Goal: Information Seeking & Learning: Find specific page/section

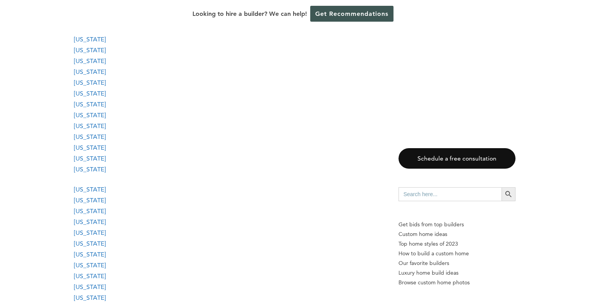
scroll to position [861, 0]
click at [82, 193] on link "[US_STATE]" at bounding box center [90, 190] width 32 height 7
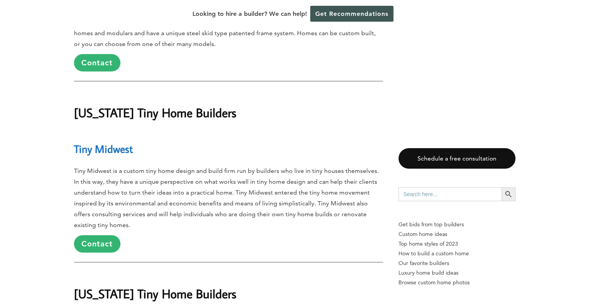
scroll to position [11227, 0]
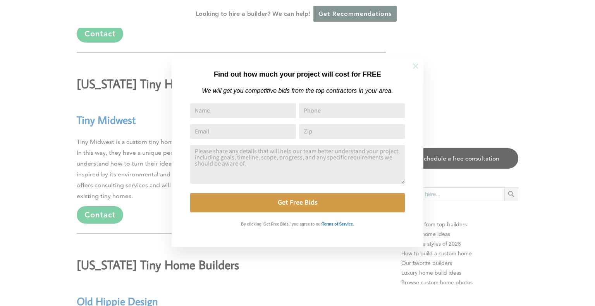
click at [415, 64] on icon at bounding box center [415, 66] width 9 height 9
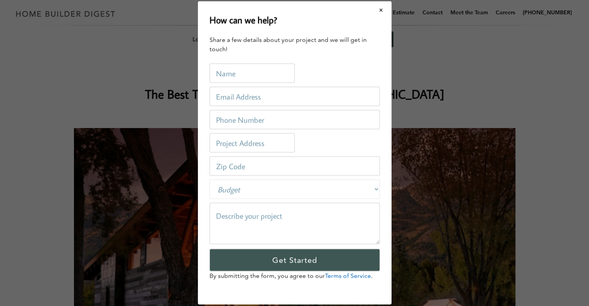
scroll to position [0, 0]
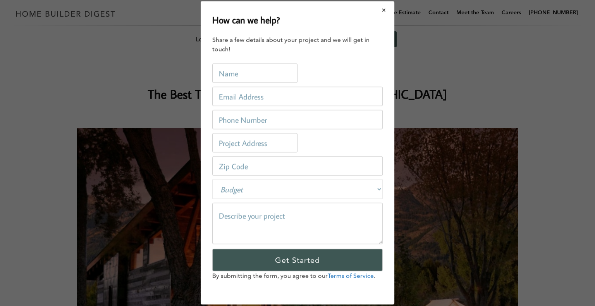
click at [385, 7] on button "Close modal" at bounding box center [384, 10] width 21 height 16
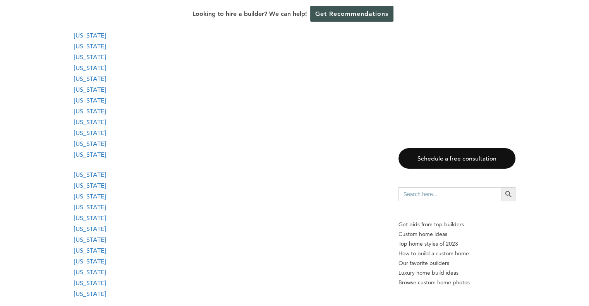
scroll to position [958, 0]
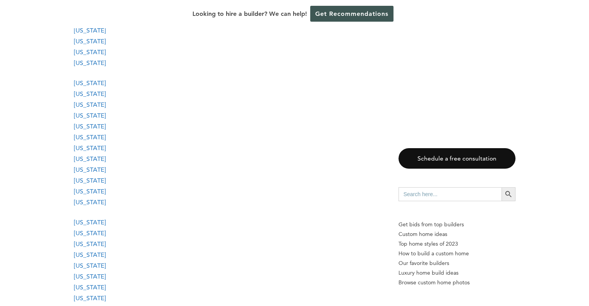
click at [87, 93] on link "[US_STATE]" at bounding box center [90, 93] width 32 height 7
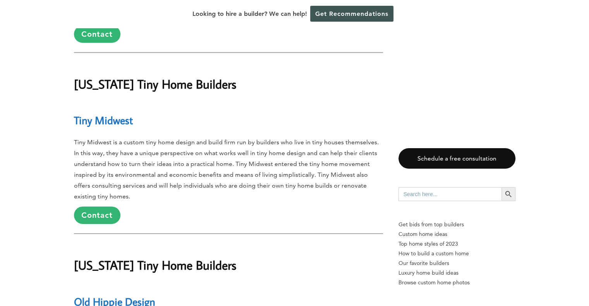
scroll to position [11227, 0]
drag, startPoint x: 68, startPoint y: 187, endPoint x: 245, endPoint y: 182, distance: 177.4
copy link "Tahoe Tiny Houses and Trailers"
